Goal: Book appointment/travel/reservation

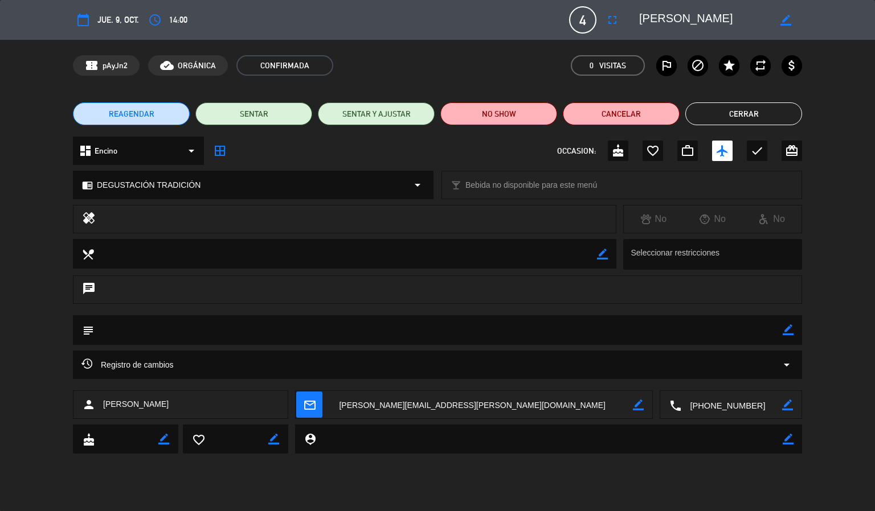
drag, startPoint x: 728, startPoint y: 101, endPoint x: 728, endPoint y: 108, distance: 6.8
click at [728, 103] on div "REAGENDAR SENTAR SENTAR Y AJUSTAR NO SHOW Cancelar Cerrar" at bounding box center [437, 114] width 875 height 46
click at [727, 109] on button "Cerrar" at bounding box center [743, 114] width 117 height 23
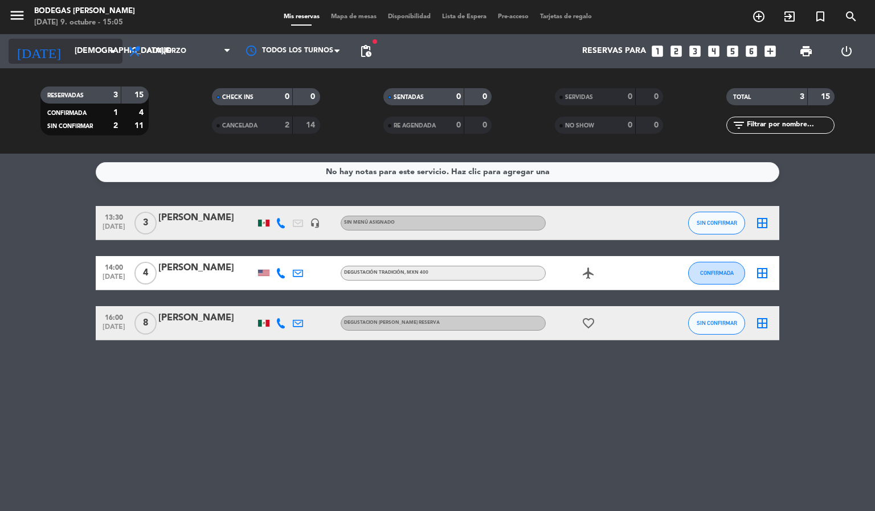
click at [112, 43] on input "[DEMOGRAPHIC_DATA][DATE]" at bounding box center [123, 51] width 108 height 21
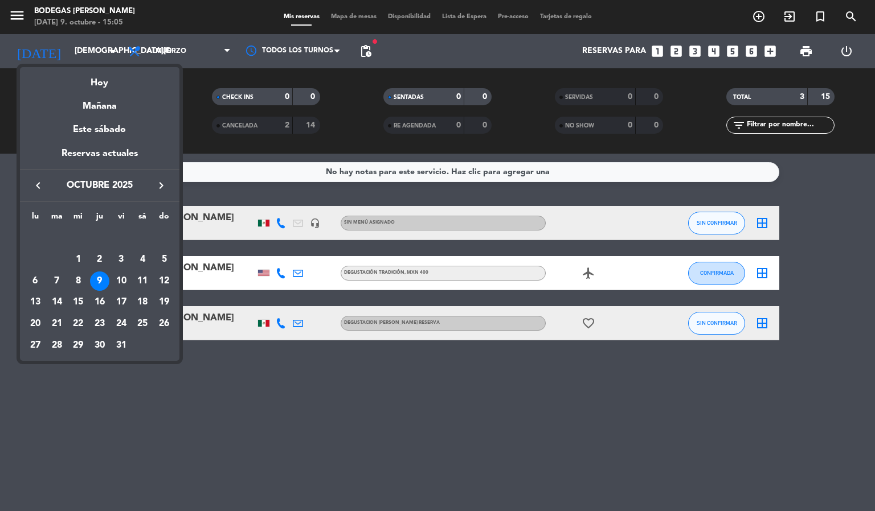
click at [118, 274] on div "10" at bounding box center [121, 281] width 19 height 19
type input "[DATE]"
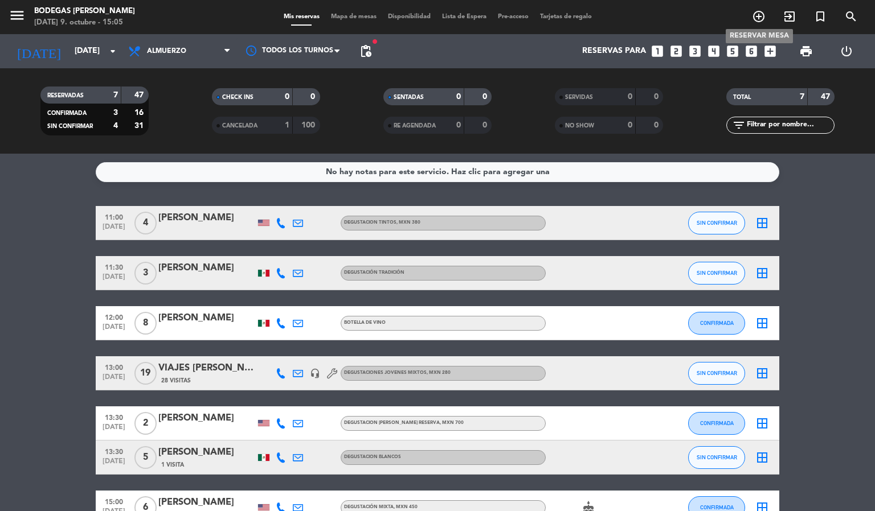
click at [760, 15] on icon "add_circle_outline" at bounding box center [759, 17] width 14 height 14
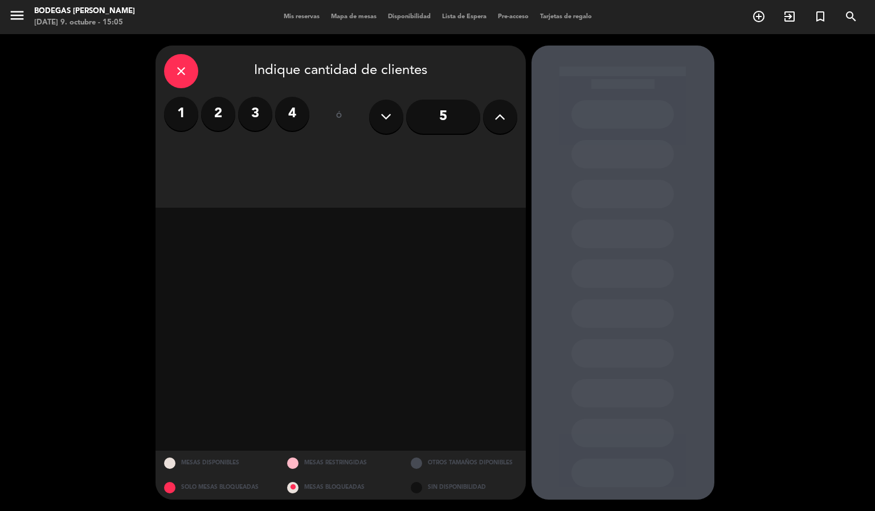
click at [448, 108] on input "5" at bounding box center [443, 117] width 74 height 34
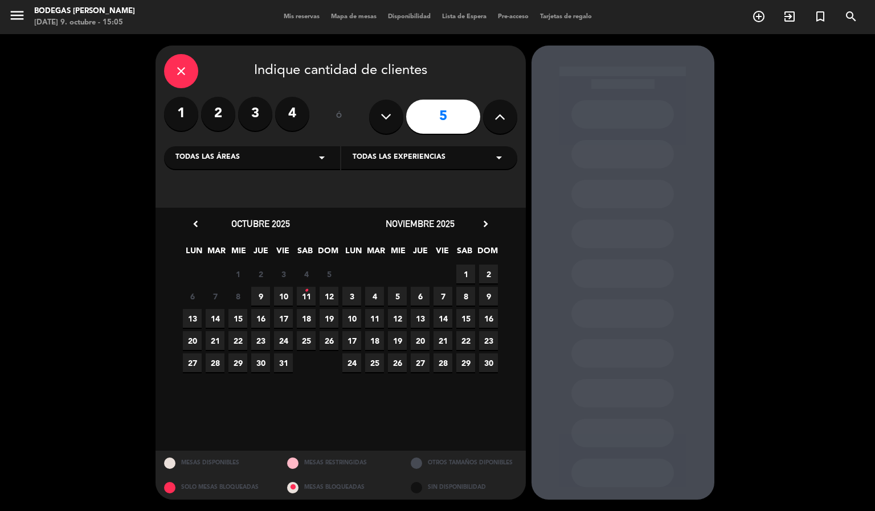
click at [286, 296] on span "10" at bounding box center [283, 296] width 19 height 19
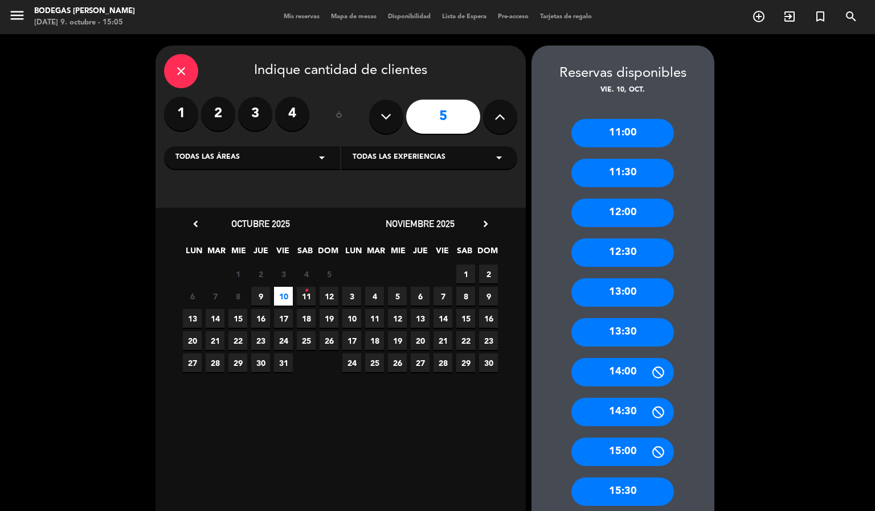
click at [444, 113] on input "5" at bounding box center [443, 117] width 74 height 34
click at [478, 116] on input "5" at bounding box center [443, 117] width 74 height 34
click at [499, 109] on icon at bounding box center [499, 116] width 11 height 17
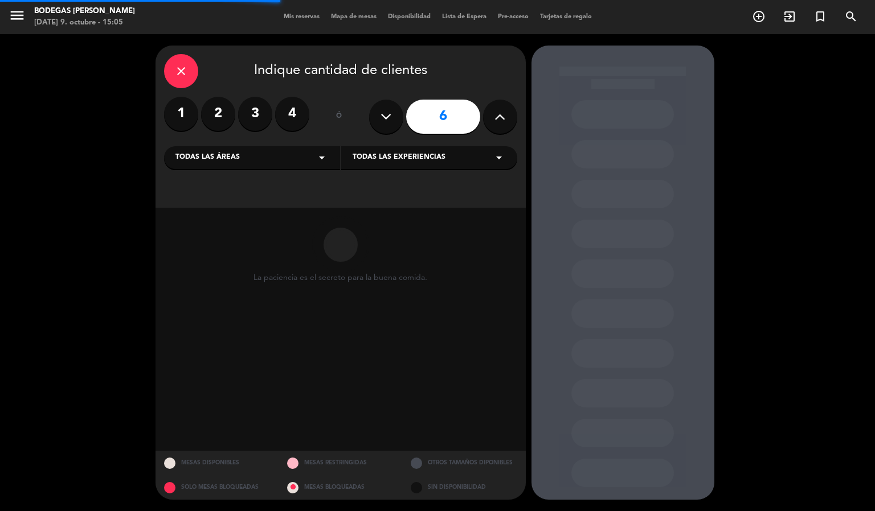
click at [499, 109] on icon at bounding box center [499, 116] width 11 height 17
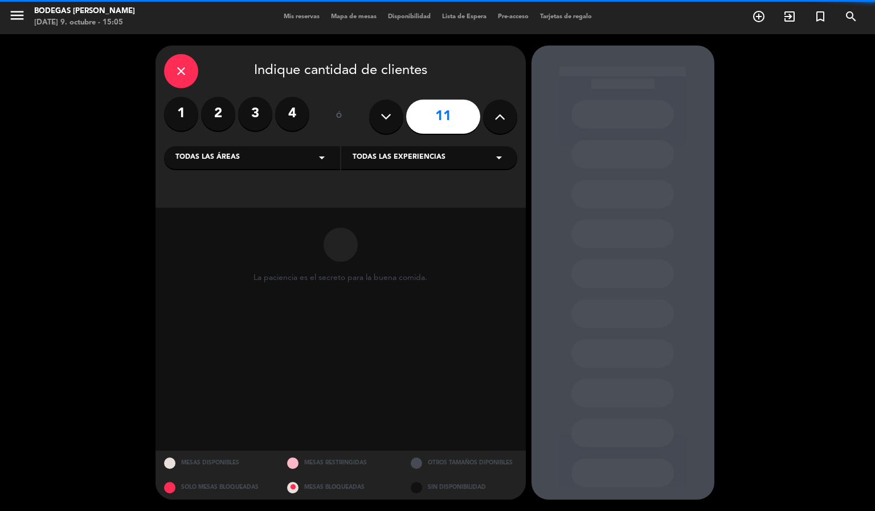
click at [499, 109] on icon at bounding box center [499, 116] width 11 height 17
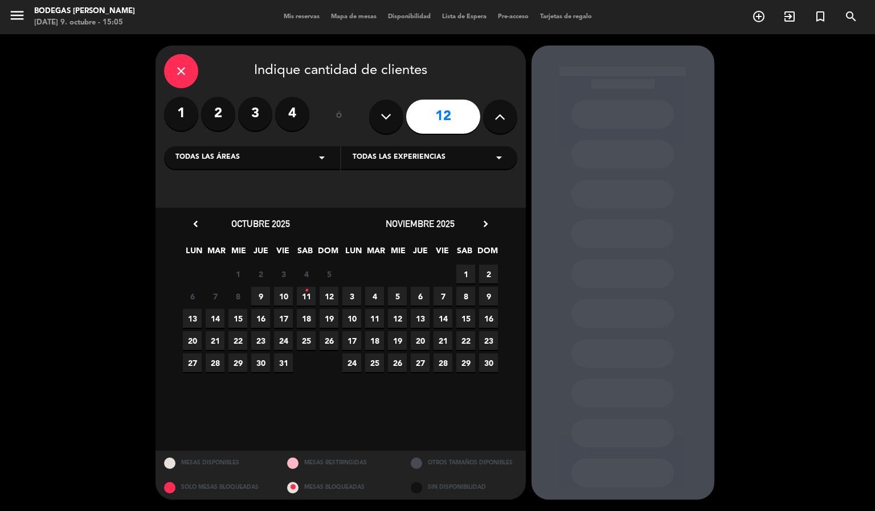
click at [499, 109] on icon at bounding box center [499, 116] width 11 height 17
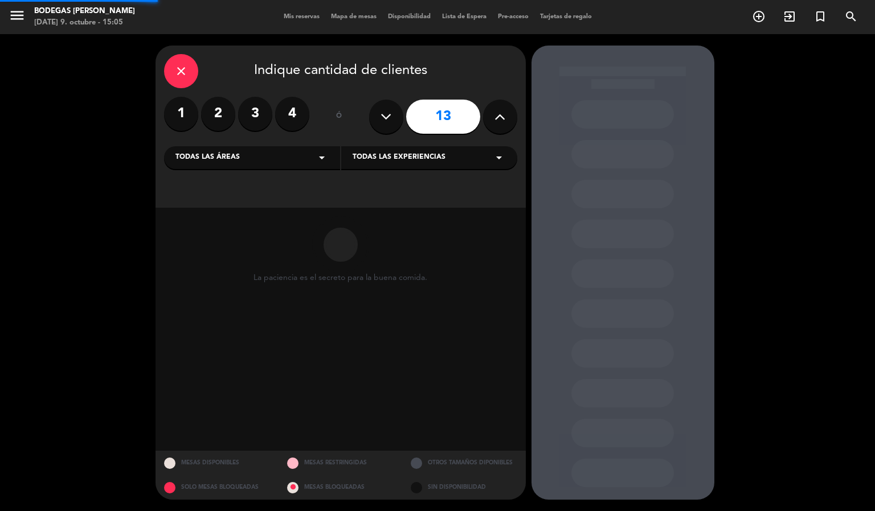
click at [499, 109] on icon at bounding box center [499, 116] width 11 height 17
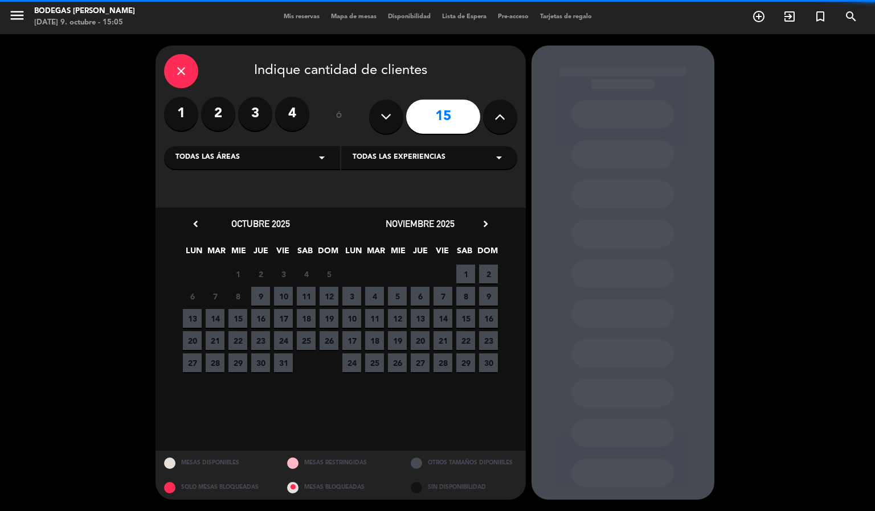
click at [499, 109] on icon at bounding box center [499, 116] width 11 height 17
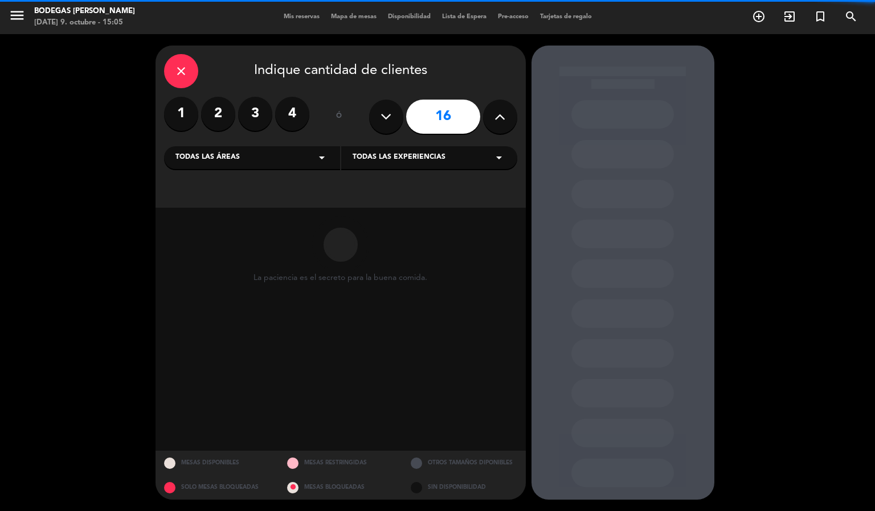
click at [499, 109] on icon at bounding box center [499, 116] width 11 height 17
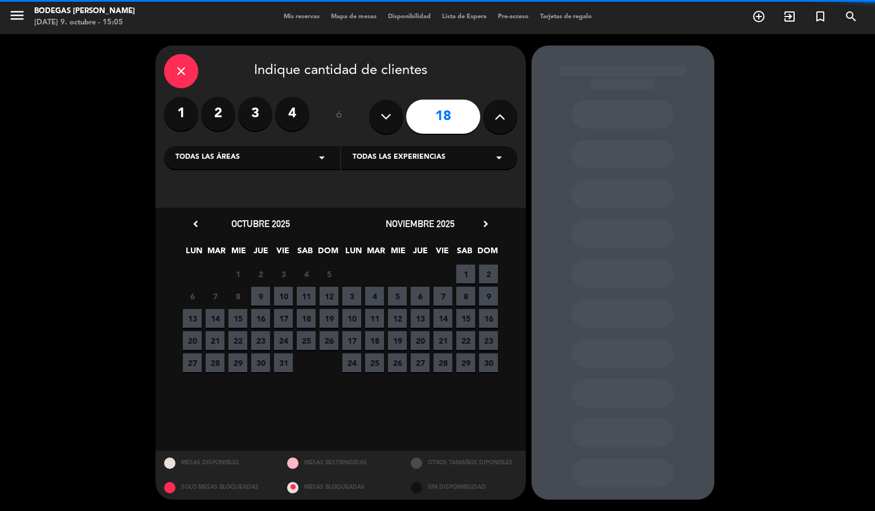
click at [499, 109] on icon at bounding box center [499, 116] width 11 height 17
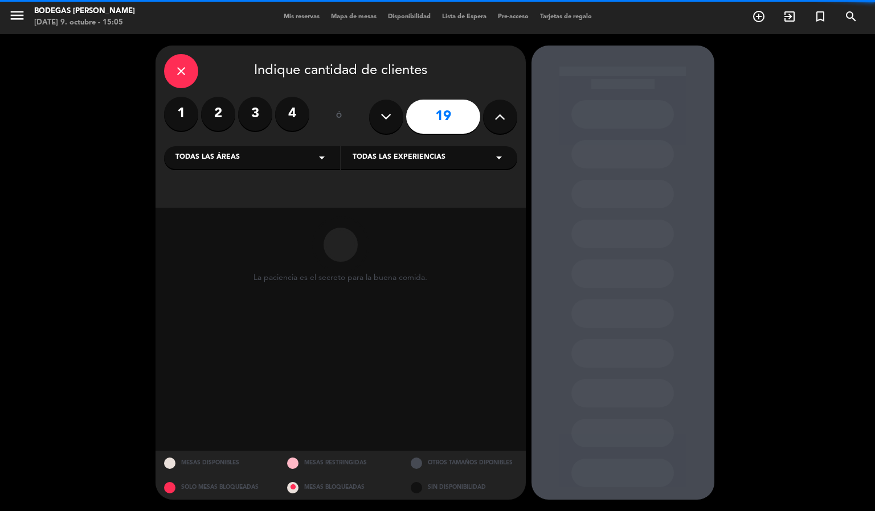
click at [499, 109] on icon at bounding box center [499, 116] width 11 height 17
type input "23"
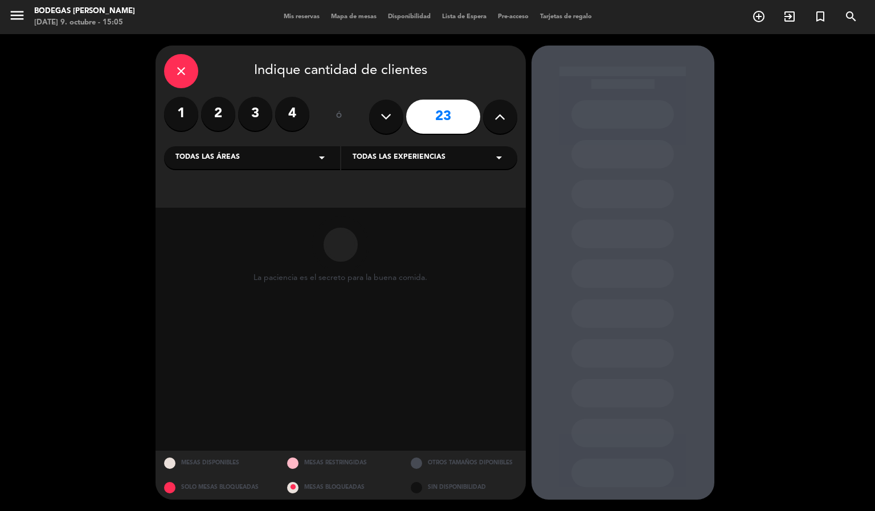
click at [499, 109] on icon at bounding box center [499, 116] width 11 height 17
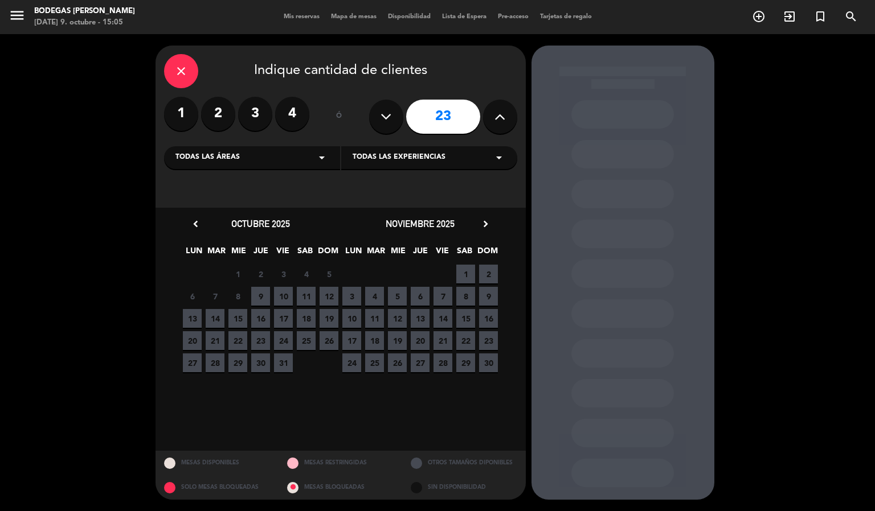
click at [499, 109] on icon at bounding box center [499, 116] width 11 height 17
drag, startPoint x: 499, startPoint y: 109, endPoint x: 419, endPoint y: 96, distance: 81.5
click at [480, 108] on div "23" at bounding box center [443, 117] width 148 height 40
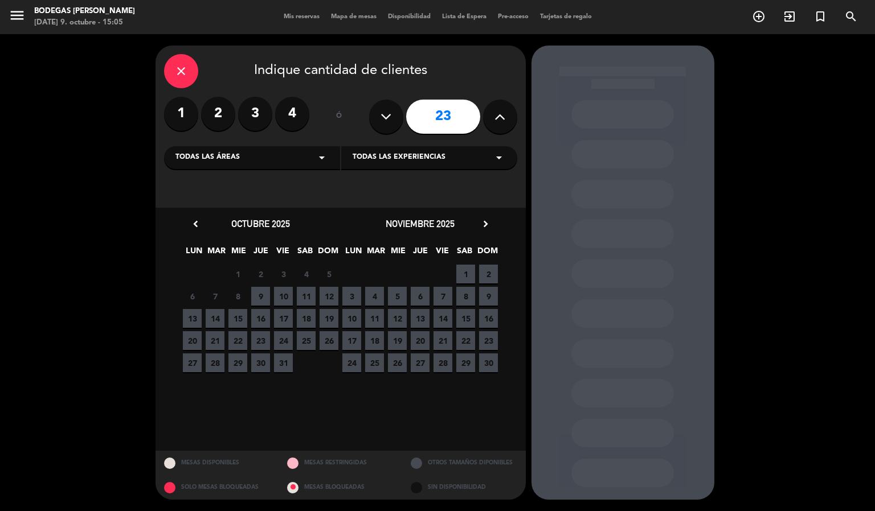
click at [162, 60] on div "close Indique cantidad de clientes 1 2 3 4 ó 23 Todas las áreas arrow_drop_down…" at bounding box center [340, 127] width 370 height 162
click at [168, 60] on div "close" at bounding box center [181, 71] width 34 height 34
